Goal: Task Accomplishment & Management: Complete application form

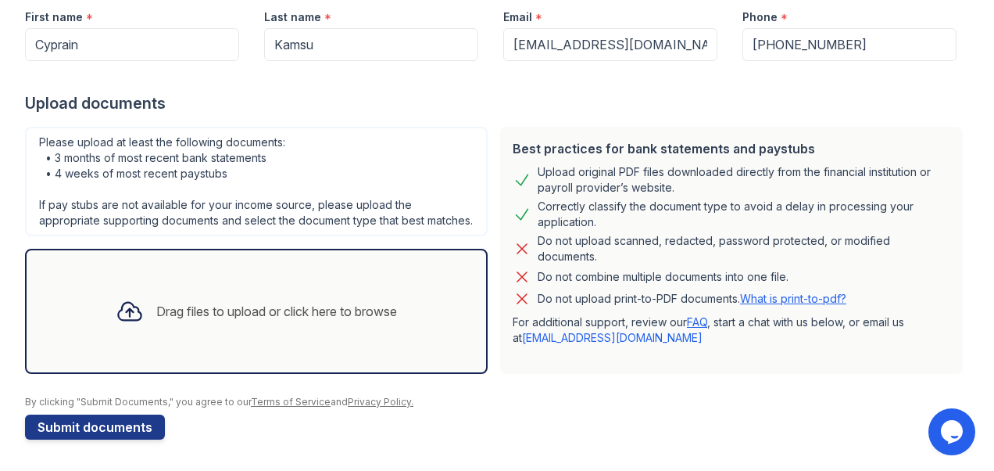
scroll to position [6, 0]
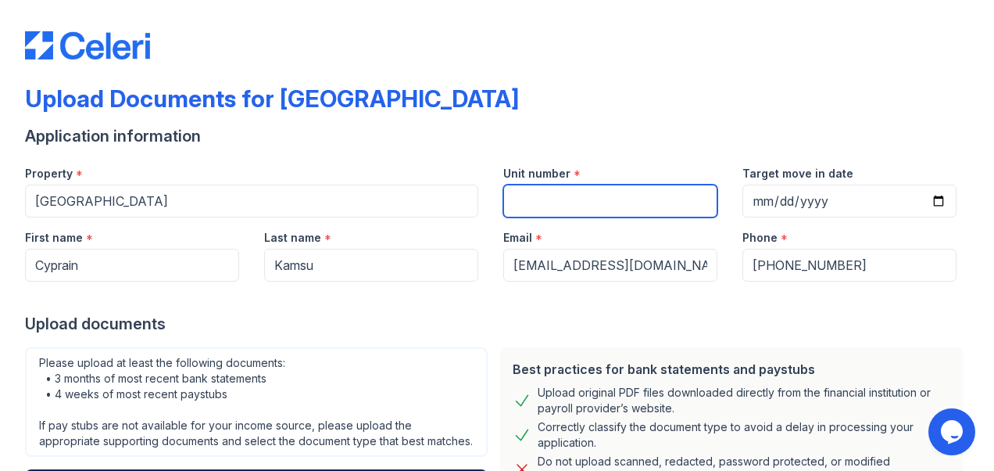
click at [520, 201] on input "Unit number" at bounding box center [610, 200] width 214 height 33
type input "332"
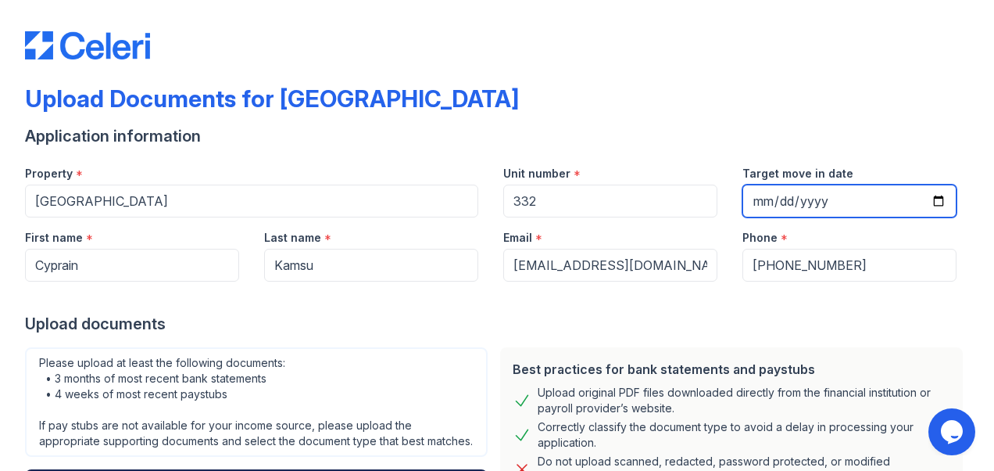
click at [833, 205] on input "Target move in date" at bounding box center [850, 200] width 214 height 33
click at [815, 200] on input "Target move in date" at bounding box center [850, 200] width 214 height 33
click at [929, 200] on input "Target move in date" at bounding box center [850, 200] width 214 height 33
type input "[DATE]"
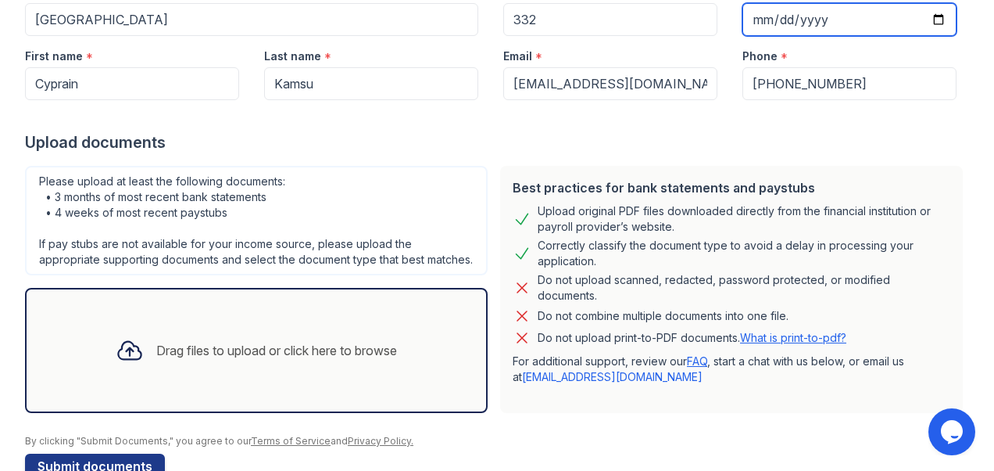
scroll to position [241, 0]
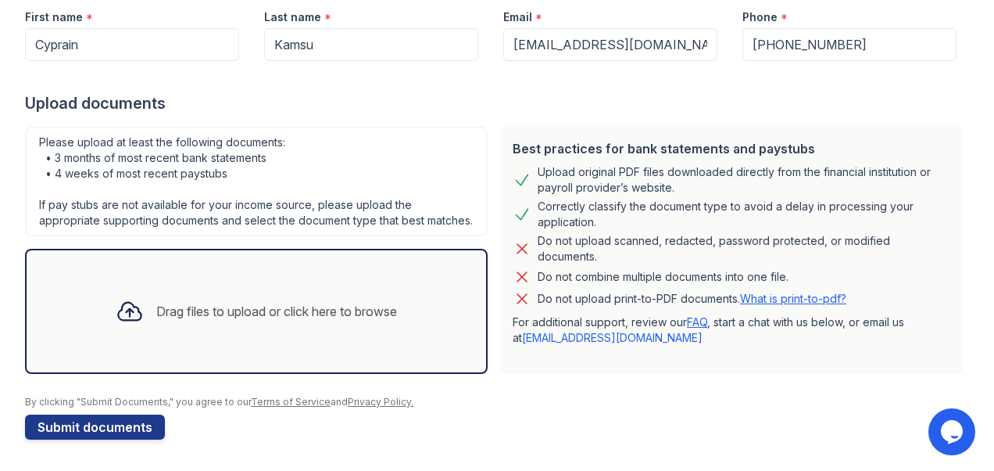
click at [296, 310] on div "Drag files to upload or click here to browse" at bounding box center [276, 311] width 241 height 19
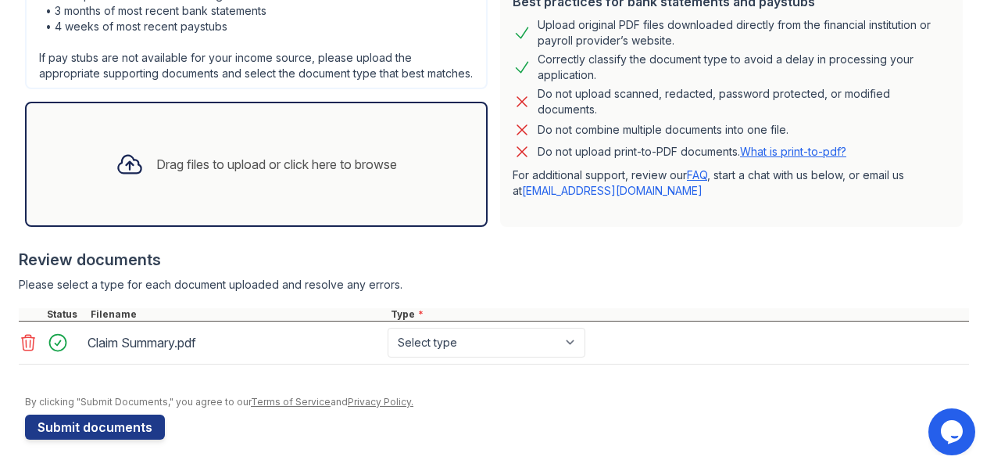
scroll to position [387, 0]
click at [573, 345] on select "Select type Paystub Bank Statement Offer Letter Tax Documents Benefit Award Let…" at bounding box center [487, 343] width 198 height 30
select select "paystub"
click at [388, 328] on select "Select type Paystub Bank Statement Offer Letter Tax Documents Benefit Award Let…" at bounding box center [487, 343] width 198 height 30
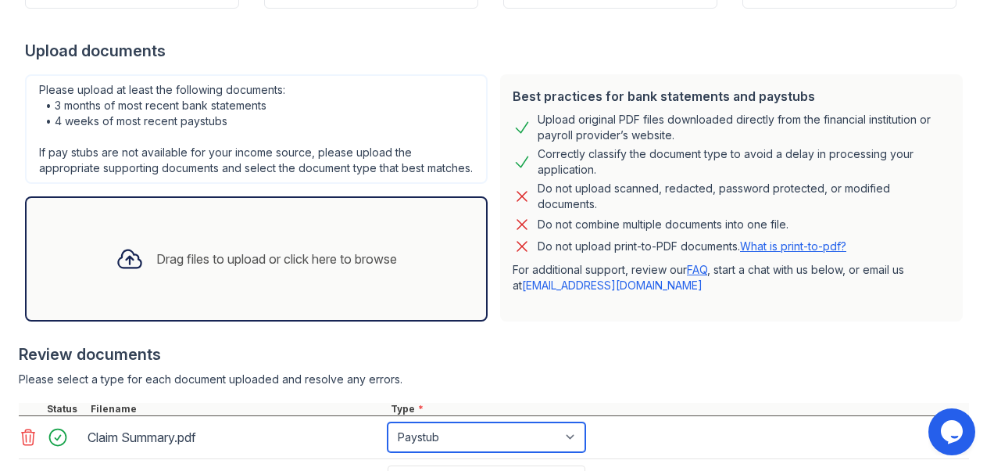
scroll to position [514, 0]
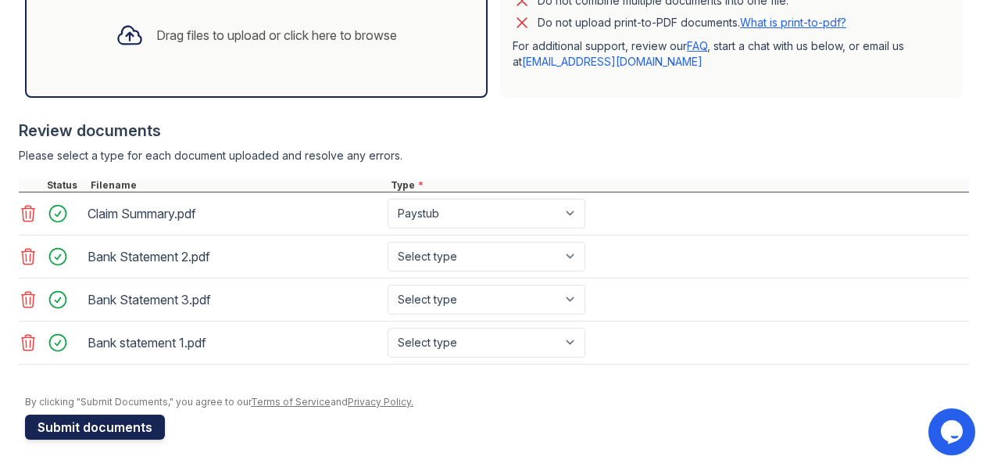
click at [84, 425] on button "Submit documents" at bounding box center [95, 426] width 140 height 25
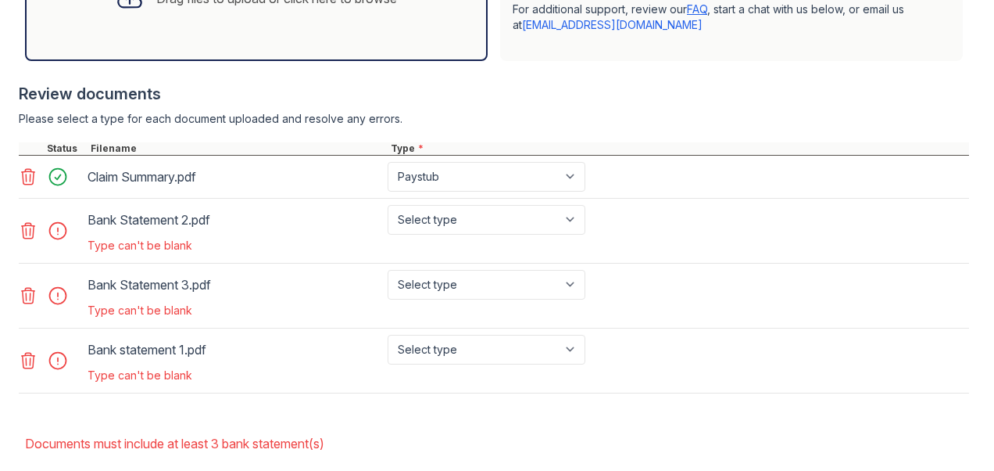
scroll to position [625, 0]
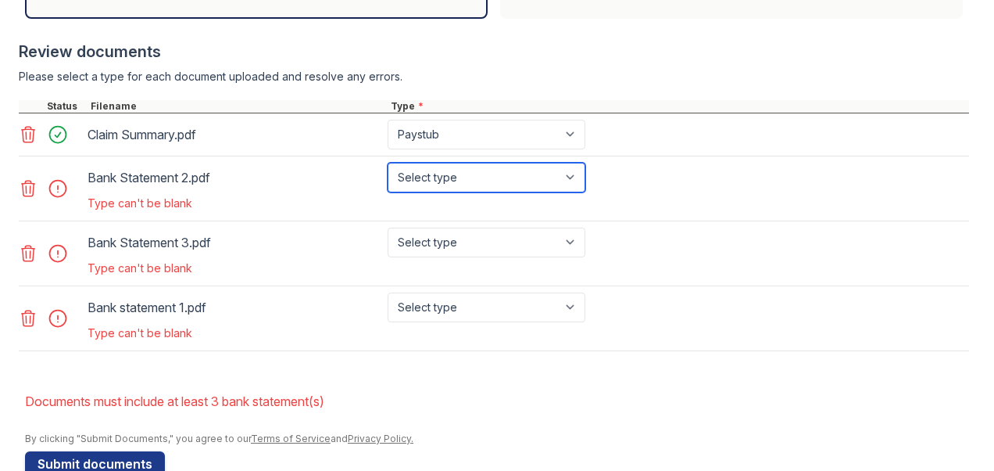
click at [571, 190] on select "Select type Paystub Bank Statement Offer Letter Tax Documents Benefit Award Let…" at bounding box center [487, 178] width 198 height 30
select select "bank_statement"
click at [388, 176] on select "Select type Paystub Bank Statement Offer Letter Tax Documents Benefit Award Let…" at bounding box center [487, 178] width 198 height 30
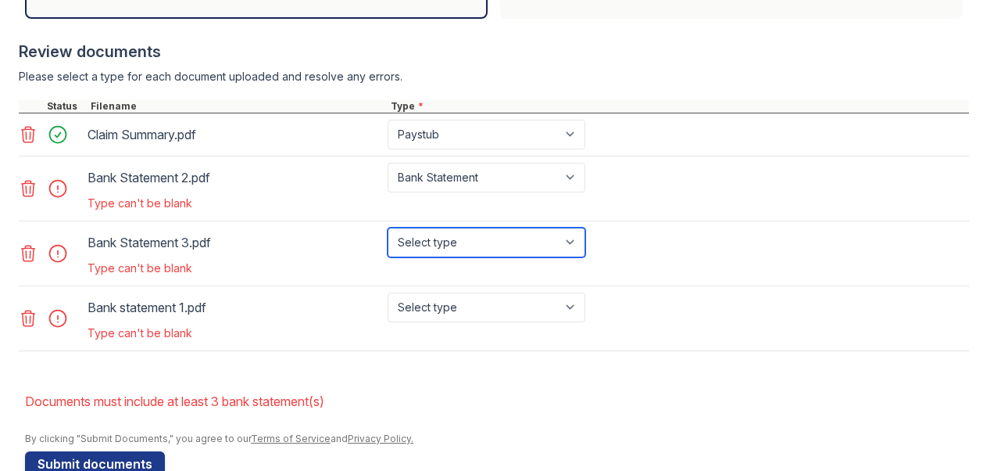
click at [574, 253] on select "Select type Paystub Bank Statement Offer Letter Tax Documents Benefit Award Let…" at bounding box center [487, 242] width 198 height 30
select select "bank_statement"
click at [388, 240] on select "Select type Paystub Bank Statement Offer Letter Tax Documents Benefit Award Let…" at bounding box center [487, 242] width 198 height 30
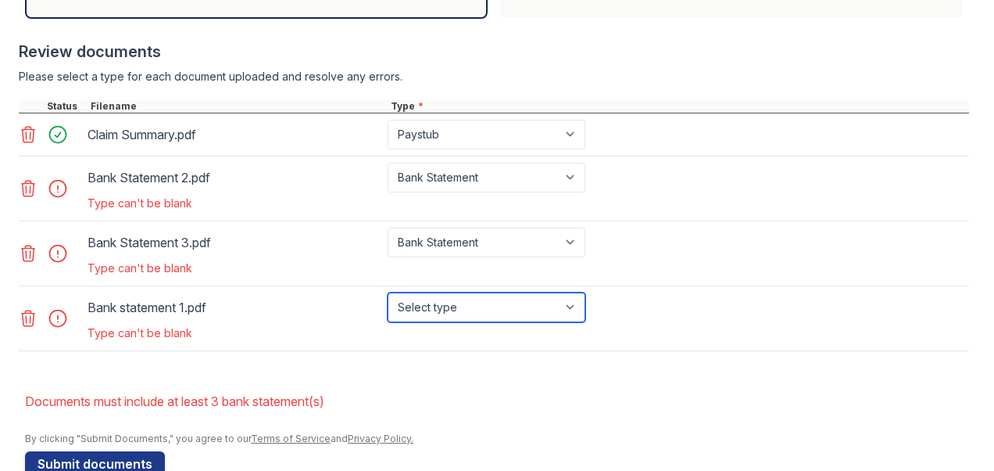
click at [568, 316] on select "Select type Paystub Bank Statement Offer Letter Tax Documents Benefit Award Let…" at bounding box center [487, 307] width 198 height 30
select select "bank_statement"
click at [388, 304] on select "Select type Paystub Bank Statement Offer Letter Tax Documents Benefit Award Let…" at bounding box center [487, 307] width 198 height 30
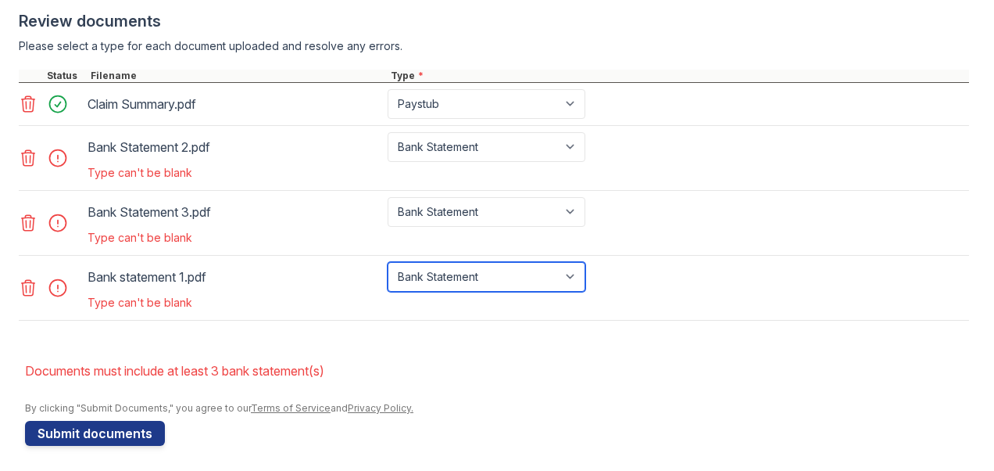
scroll to position [673, 0]
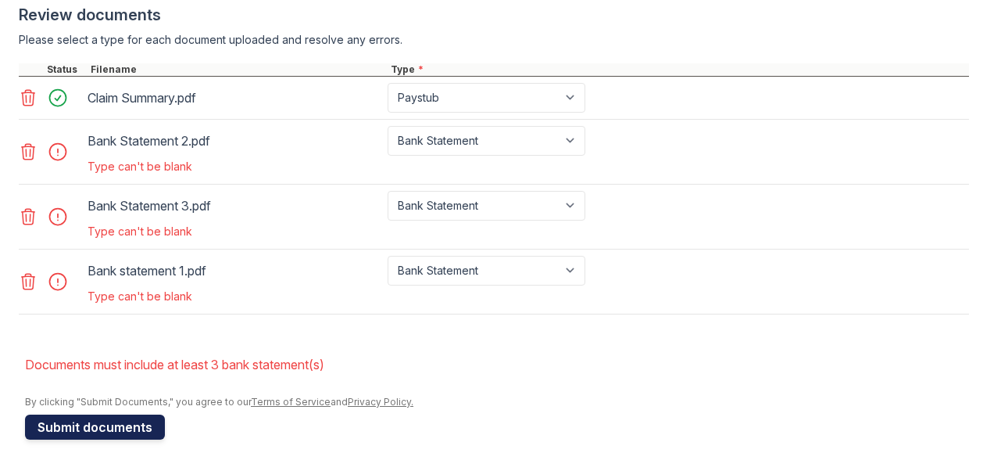
click at [134, 424] on button "Submit documents" at bounding box center [95, 426] width 140 height 25
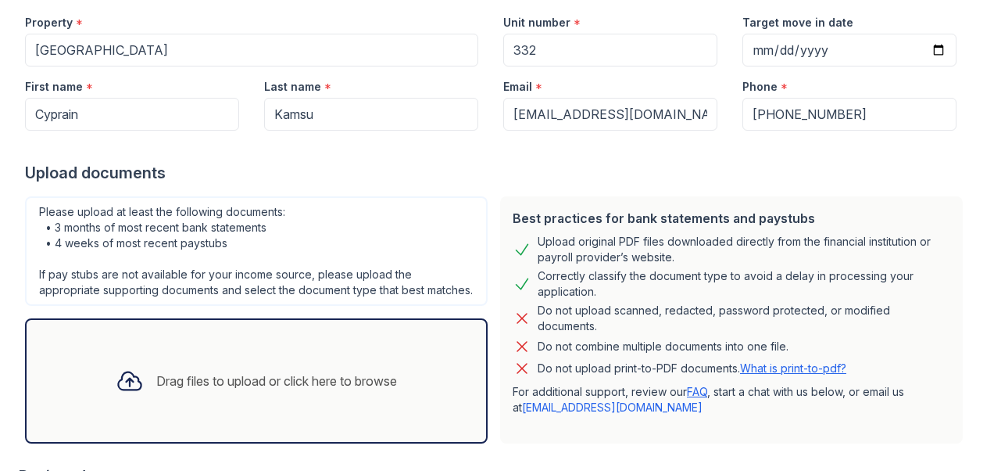
scroll to position [235, 0]
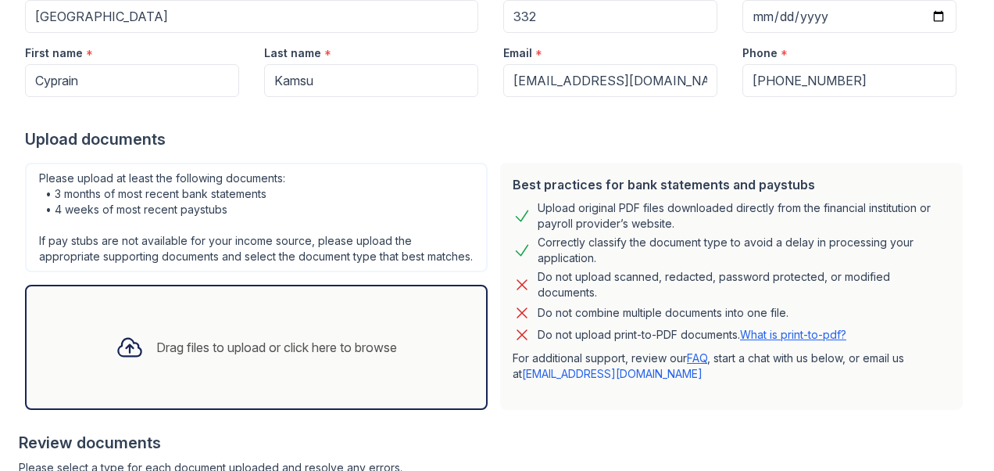
click at [765, 331] on link "What is print-to-pdf?" at bounding box center [793, 334] width 106 height 13
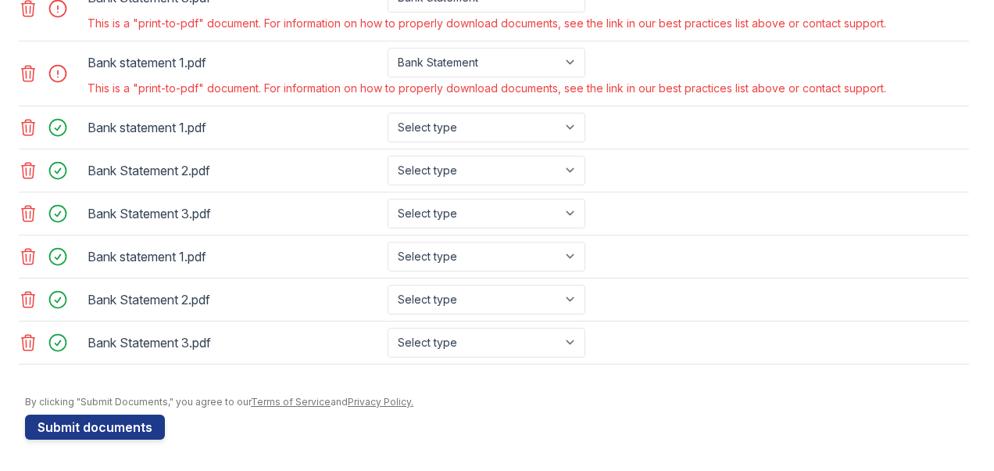
scroll to position [798, 0]
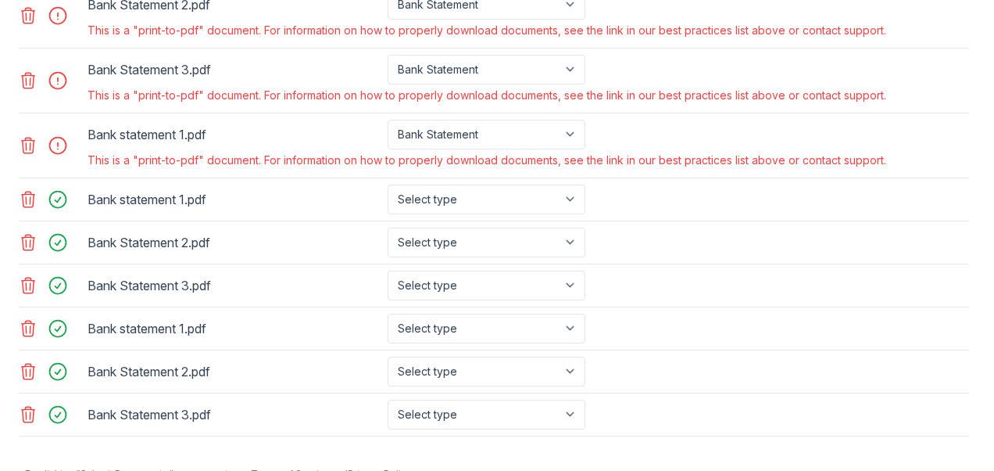
click at [28, 155] on icon at bounding box center [28, 145] width 19 height 19
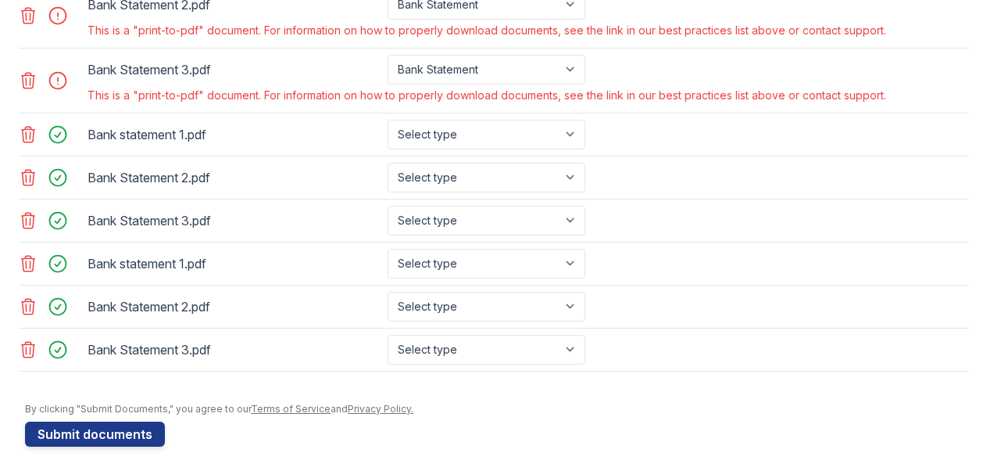
click at [28, 90] on icon at bounding box center [28, 80] width 19 height 19
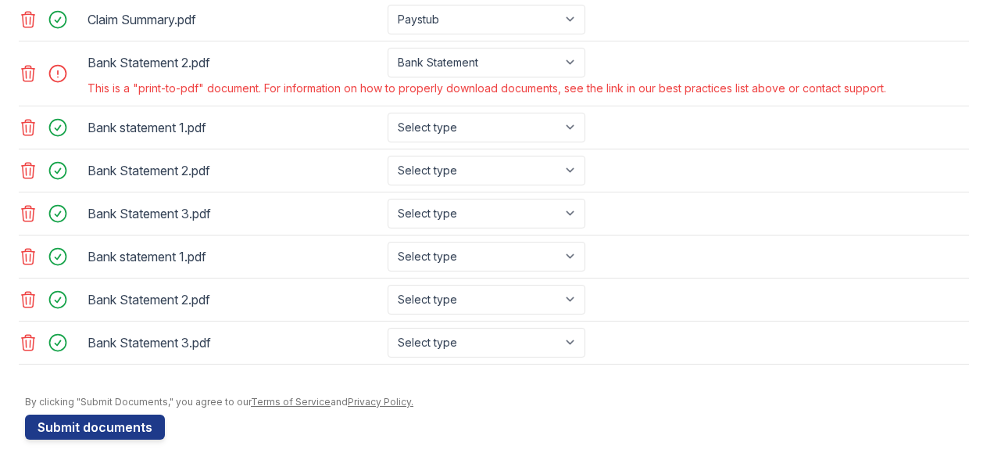
scroll to position [748, 0]
click at [28, 73] on icon at bounding box center [28, 73] width 19 height 19
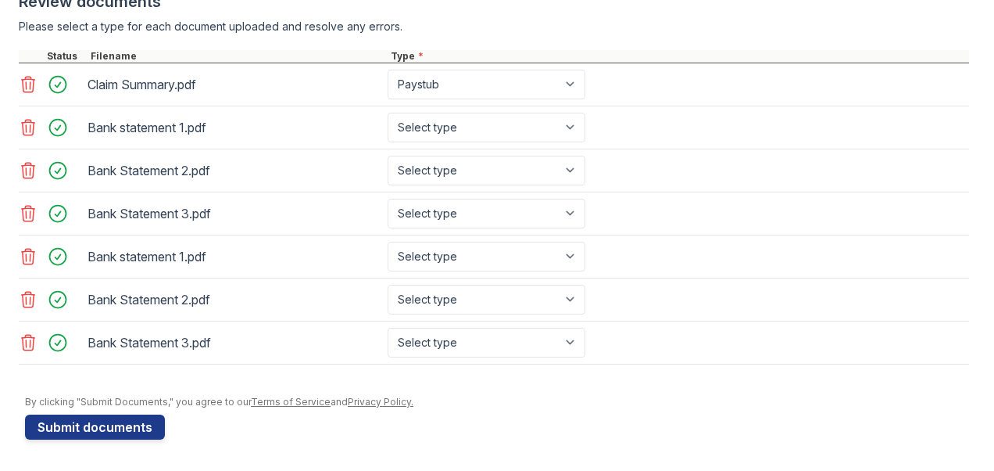
scroll to position [684, 0]
click at [574, 86] on select "Paystub Bank Statement Offer Letter Tax Documents Benefit Award Letter Investme…" at bounding box center [487, 85] width 198 height 30
click at [388, 74] on select "Paystub Bank Statement Offer Letter Tax Documents Benefit Award Letter Investme…" at bounding box center [487, 85] width 198 height 30
click at [574, 131] on select "Select type Paystub Bank Statement Offer Letter Tax Documents Benefit Award Let…" at bounding box center [487, 128] width 198 height 30
select select "bank_statement"
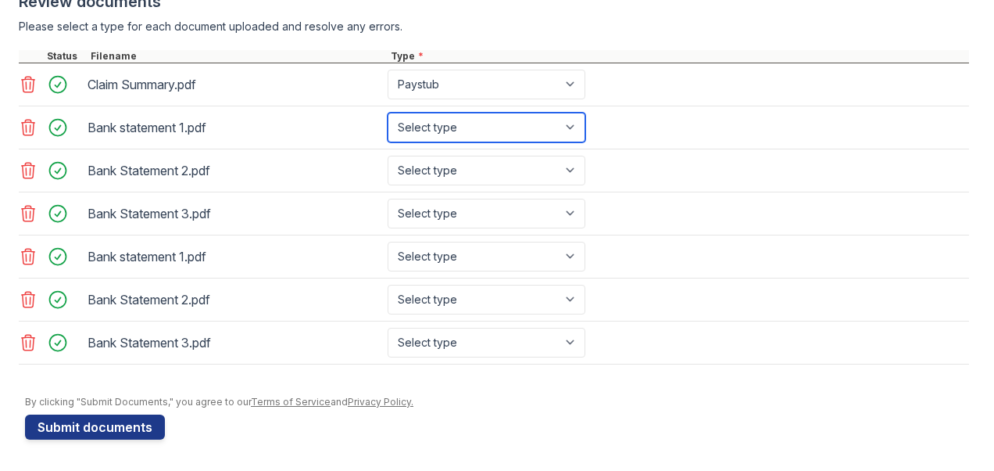
click at [388, 116] on select "Select type Paystub Bank Statement Offer Letter Tax Documents Benefit Award Let…" at bounding box center [487, 128] width 198 height 30
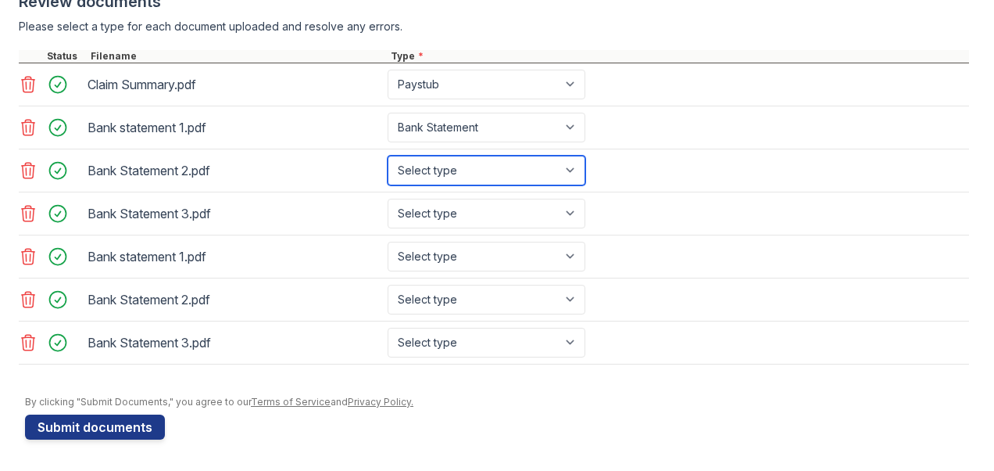
click at [571, 171] on select "Select type Paystub Bank Statement Offer Letter Tax Documents Benefit Award Let…" at bounding box center [487, 171] width 198 height 30
select select "bank_statement"
click at [388, 159] on select "Select type Paystub Bank Statement Offer Letter Tax Documents Benefit Award Let…" at bounding box center [487, 171] width 198 height 30
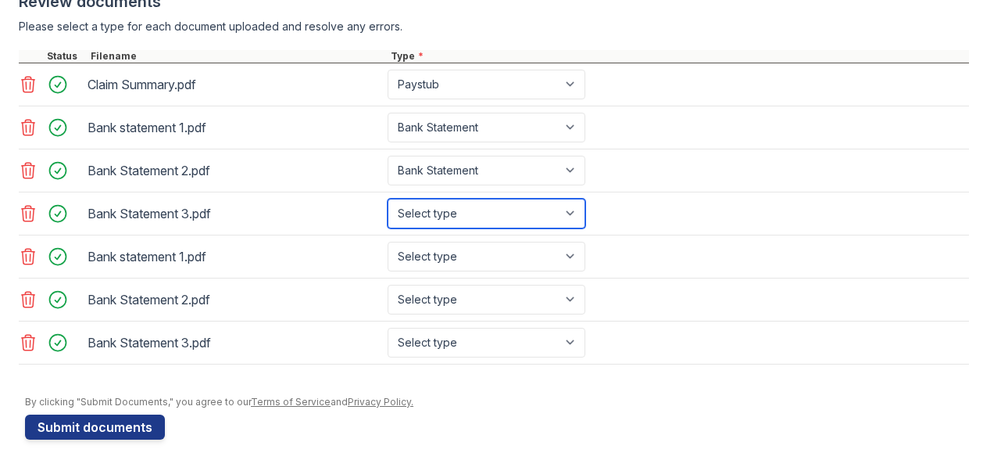
click at [577, 217] on select "Select type Paystub Bank Statement Offer Letter Tax Documents Benefit Award Let…" at bounding box center [487, 214] width 198 height 30
select select "bank_statement"
click at [388, 201] on select "Select type Paystub Bank Statement Offer Letter Tax Documents Benefit Award Let…" at bounding box center [487, 214] width 198 height 30
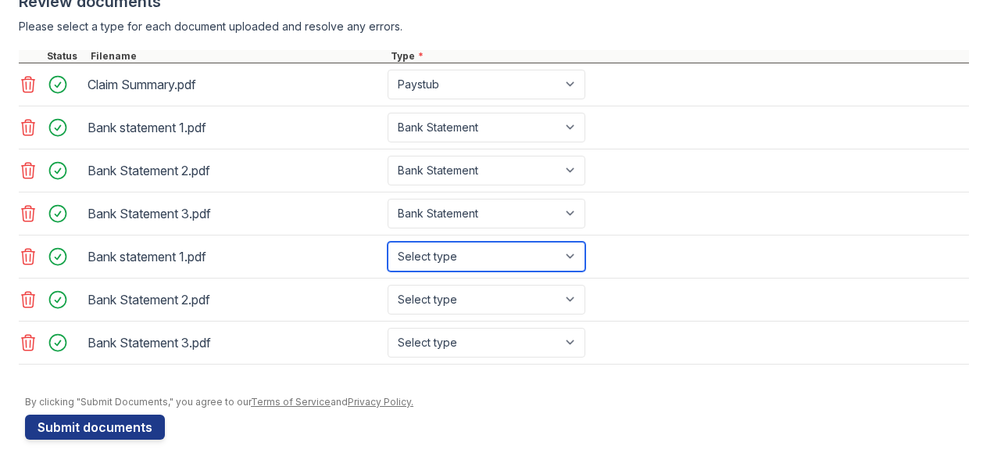
click at [571, 256] on select "Select type Paystub Bank Statement Offer Letter Tax Documents Benefit Award Let…" at bounding box center [487, 257] width 198 height 30
select select "bank_statement"
click at [388, 243] on select "Select type Paystub Bank Statement Offer Letter Tax Documents Benefit Award Let…" at bounding box center [487, 257] width 198 height 30
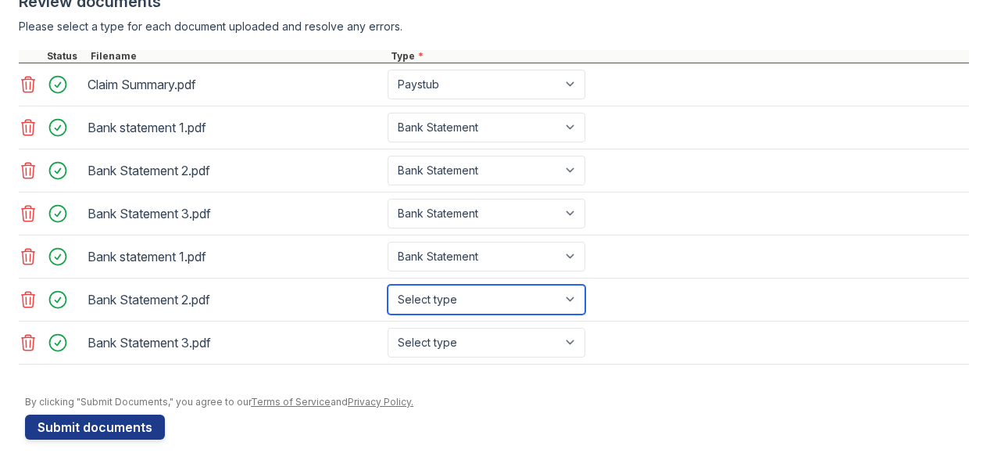
click at [571, 303] on select "Select type Paystub Bank Statement Offer Letter Tax Documents Benefit Award Let…" at bounding box center [487, 300] width 198 height 30
select select "bank_statement"
click at [388, 285] on select "Select type Paystub Bank Statement Offer Letter Tax Documents Benefit Award Let…" at bounding box center [487, 300] width 198 height 30
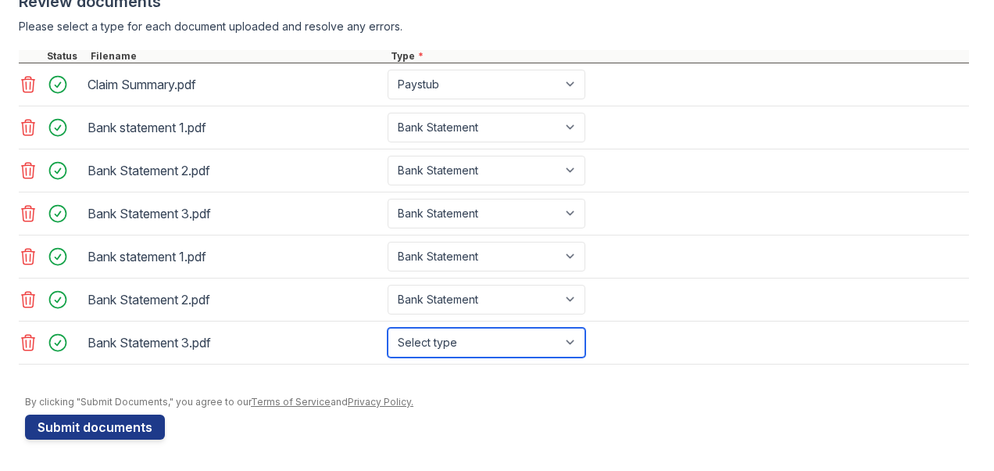
click at [580, 342] on select "Select type Paystub Bank Statement Offer Letter Tax Documents Benefit Award Let…" at bounding box center [487, 343] width 198 height 30
click at [573, 339] on select "Select type Paystub Bank Statement Offer Letter Tax Documents Benefit Award Let…" at bounding box center [487, 343] width 198 height 30
select select "bank_statement"
click at [388, 328] on select "Select type Paystub Bank Statement Offer Letter Tax Documents Benefit Award Let…" at bounding box center [487, 343] width 198 height 30
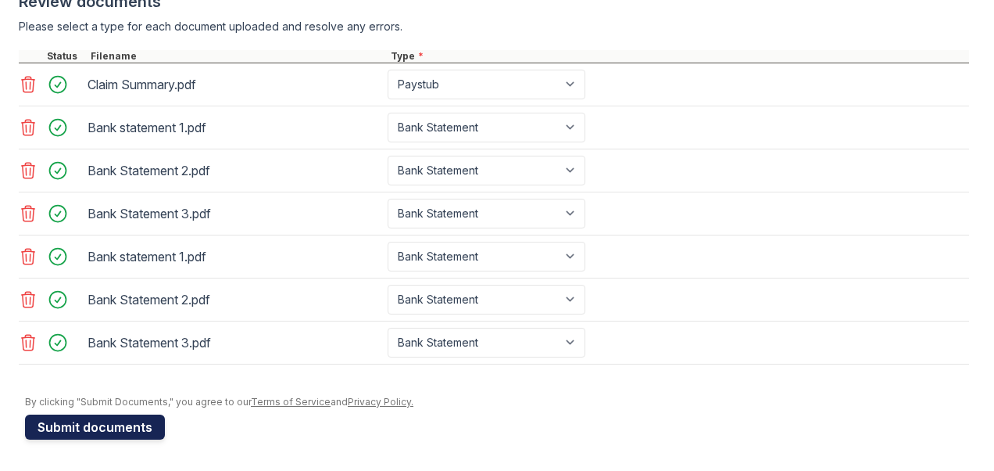
click at [122, 429] on button "Submit documents" at bounding box center [95, 426] width 140 height 25
